Goal: Transaction & Acquisition: Purchase product/service

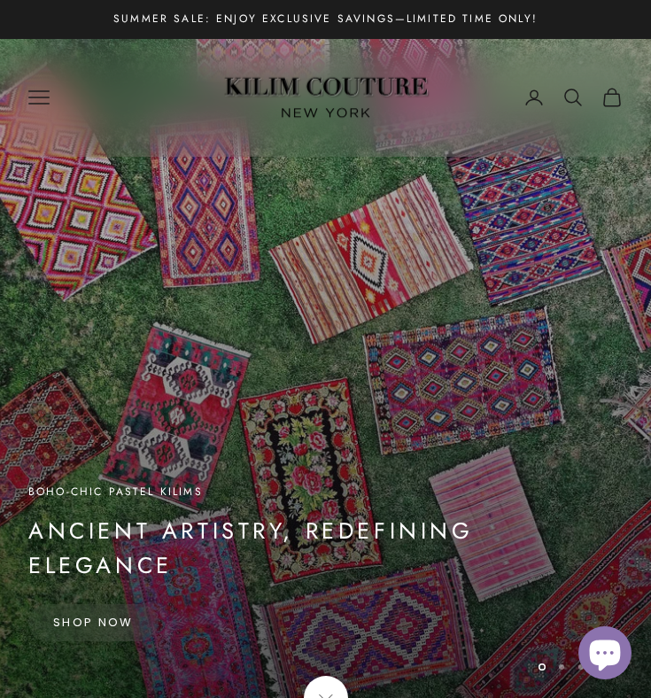
click at [46, 91] on icon "Primary navigation" at bounding box center [38, 97] width 19 height 12
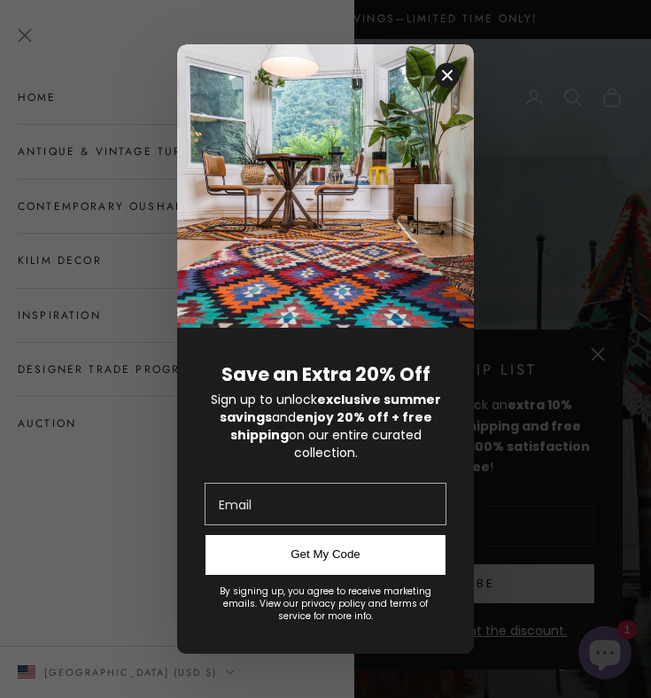
click at [449, 77] on icon "Close modal" at bounding box center [447, 75] width 11 height 11
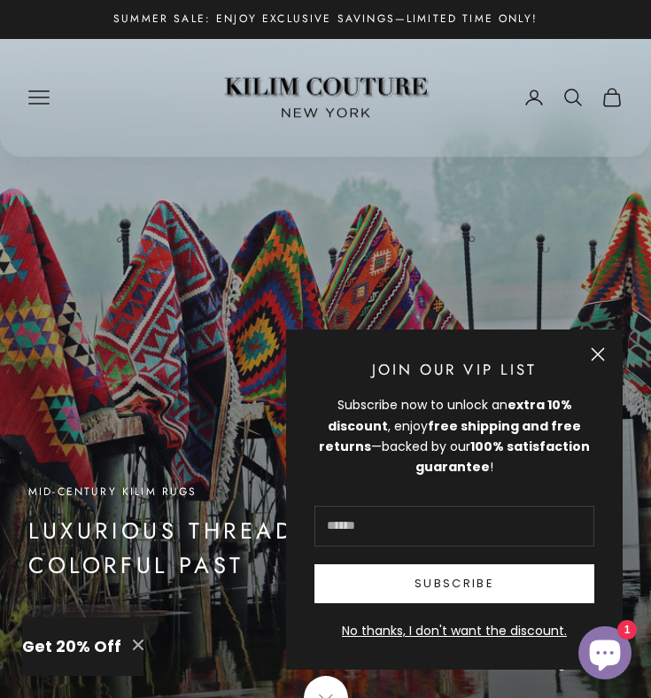
click at [19, 89] on x-header "Kilim Couture New York Navigation menu Home Antique & Vintage Turkish Rugs Cont…" at bounding box center [325, 98] width 651 height 118
click at [38, 99] on icon "Primary navigation" at bounding box center [38, 97] width 21 height 21
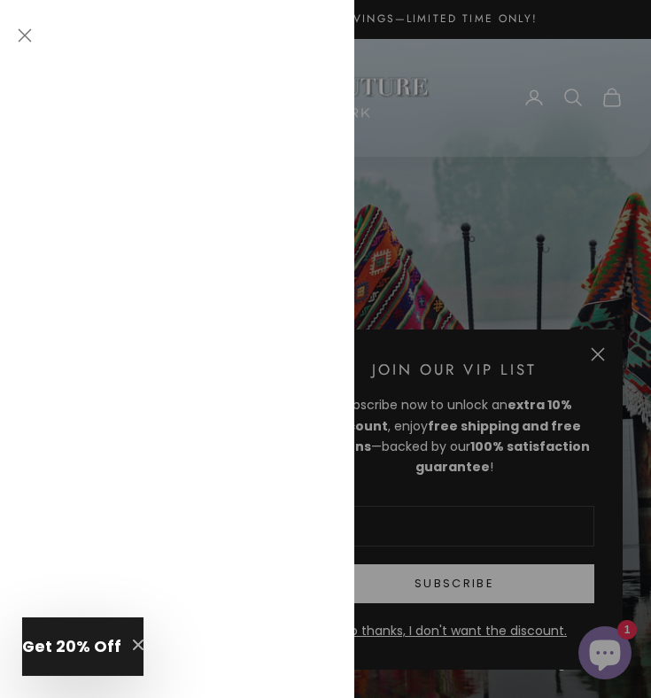
click at [89, 212] on link "Contemporary Oushak Rugs" at bounding box center [177, 206] width 319 height 53
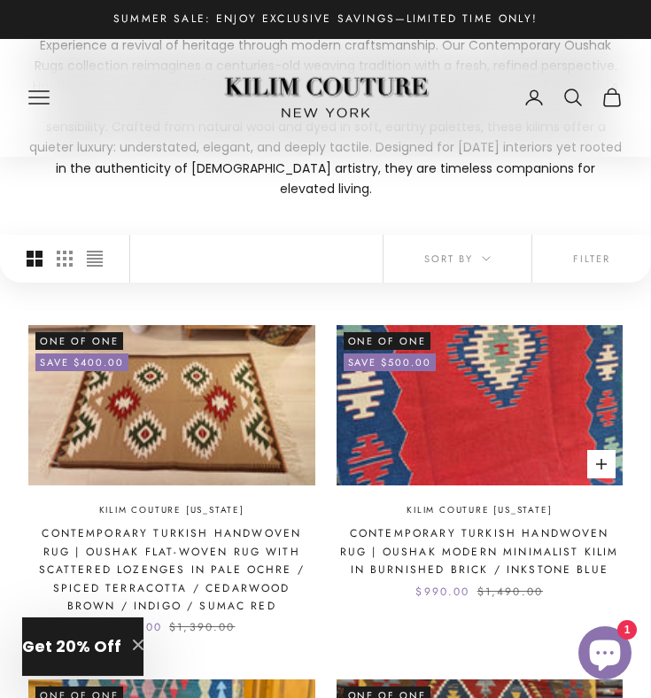
scroll to position [203, 0]
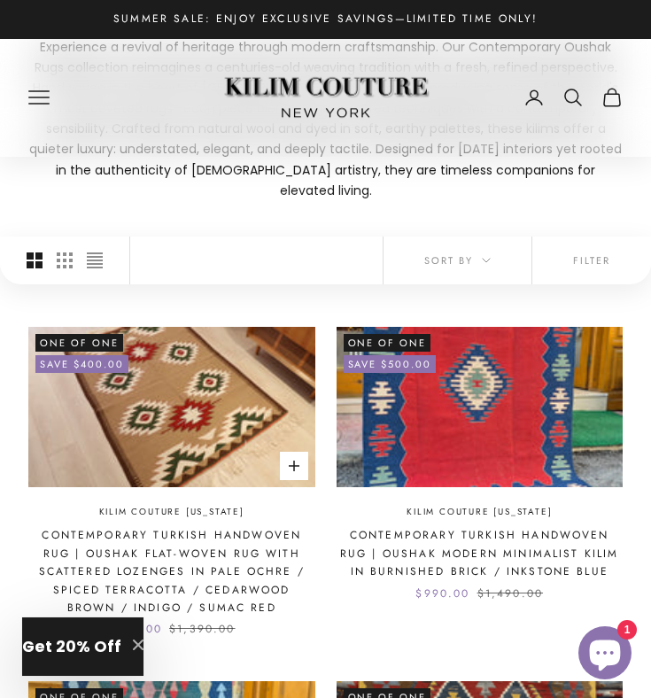
click at [191, 346] on img at bounding box center [171, 407] width 287 height 160
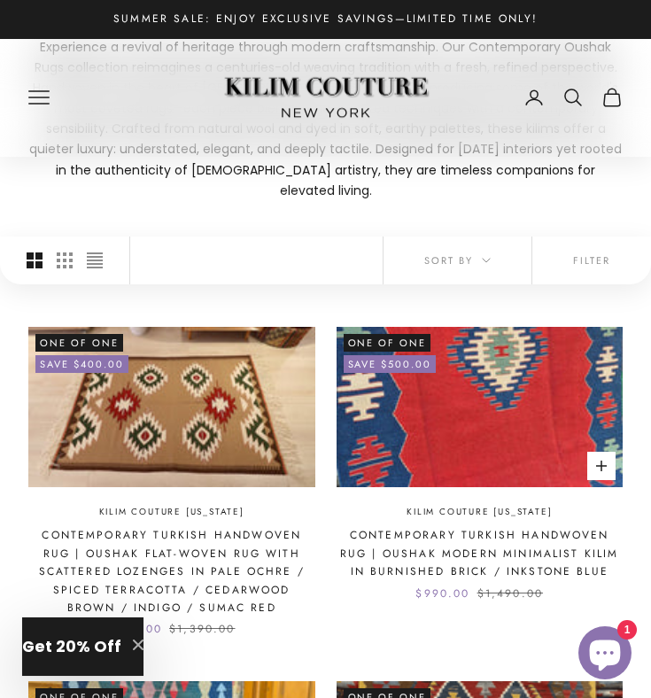
click at [436, 413] on img at bounding box center [479, 407] width 287 height 160
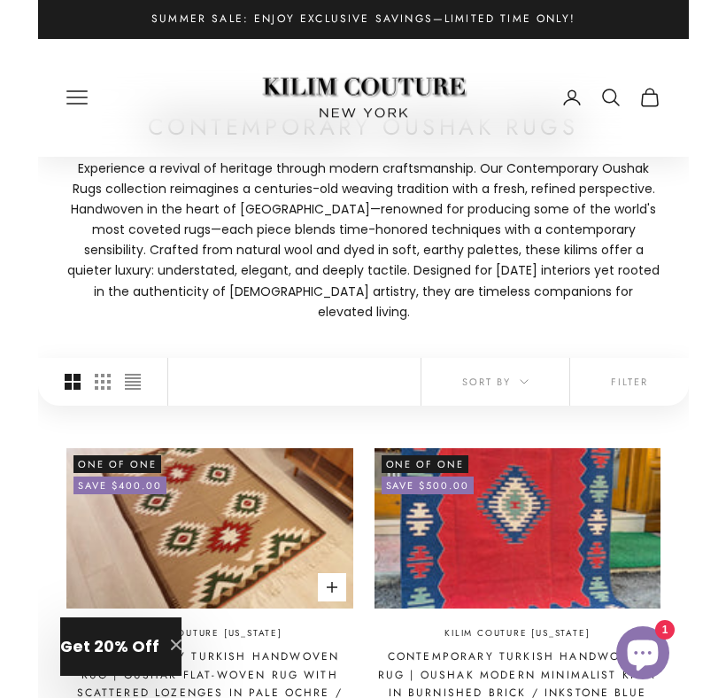
scroll to position [0, 0]
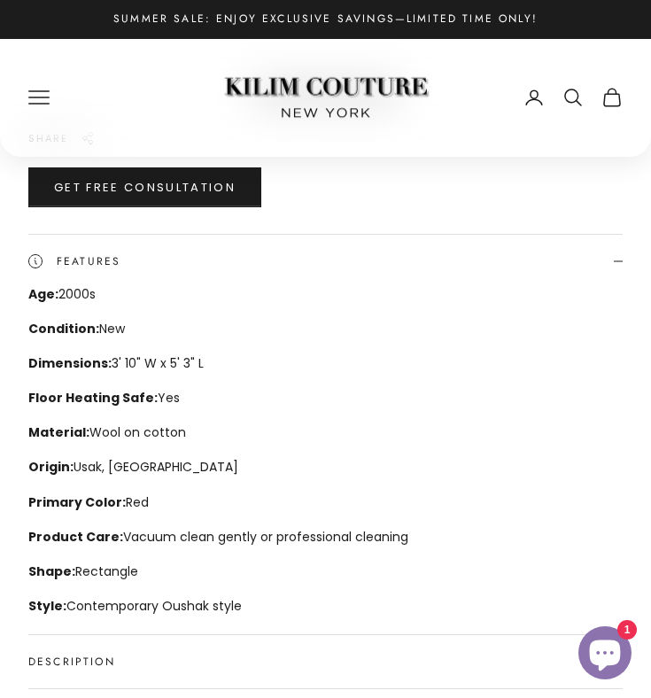
scroll to position [848, 0]
